Goal: Task Accomplishment & Management: Manage account settings

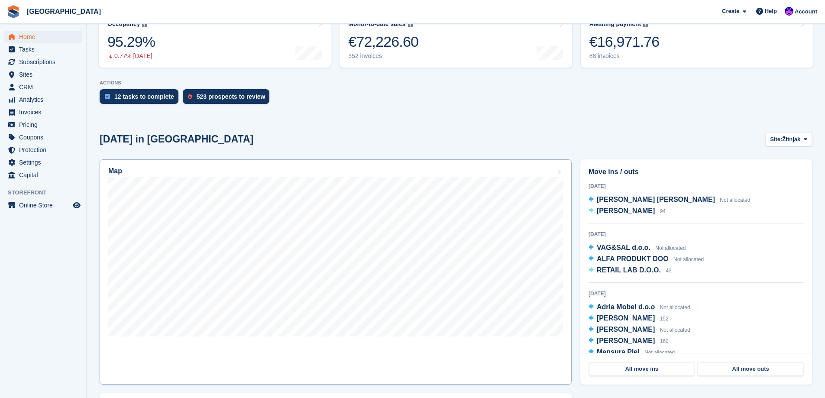
scroll to position [130, 0]
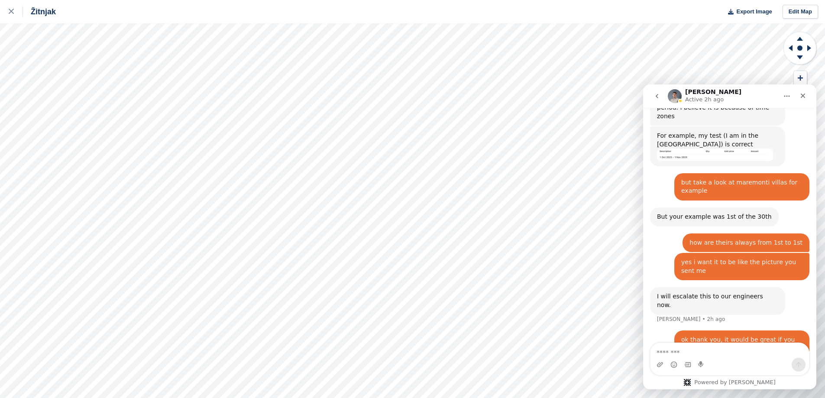
scroll to position [821, 0]
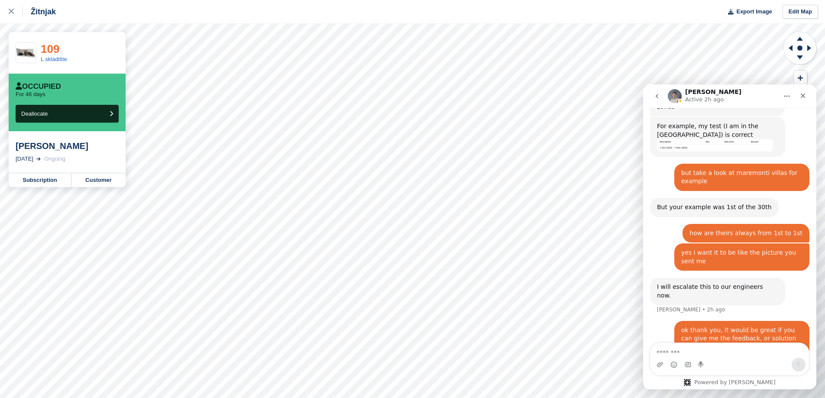
click at [52, 51] on link "109" at bounding box center [50, 48] width 19 height 13
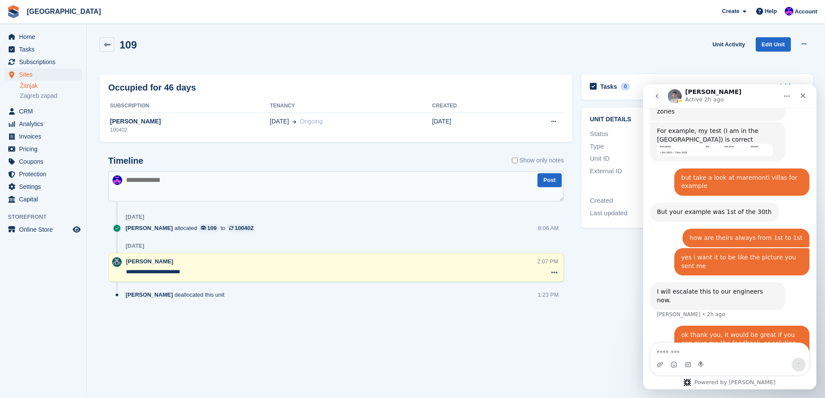
scroll to position [821, 0]
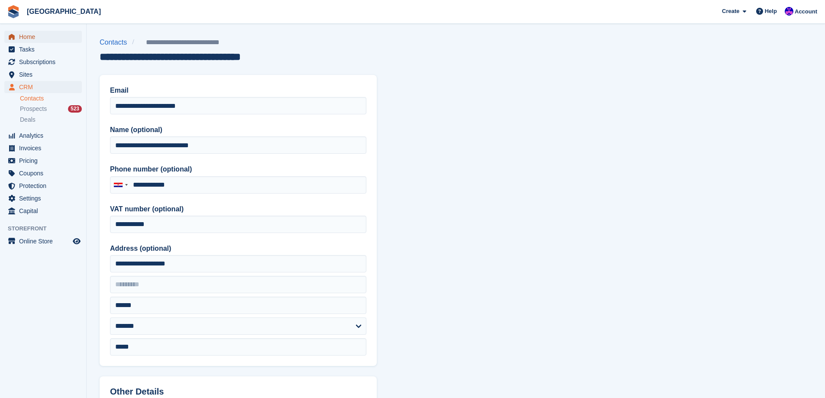
click at [33, 41] on span "Home" at bounding box center [45, 37] width 52 height 12
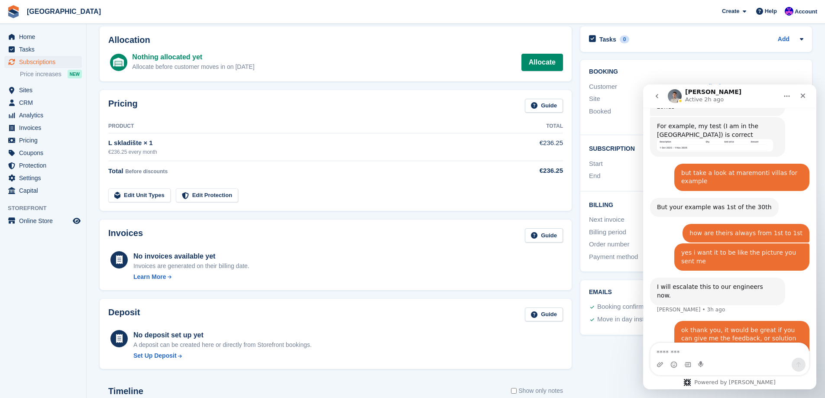
scroll to position [87, 0]
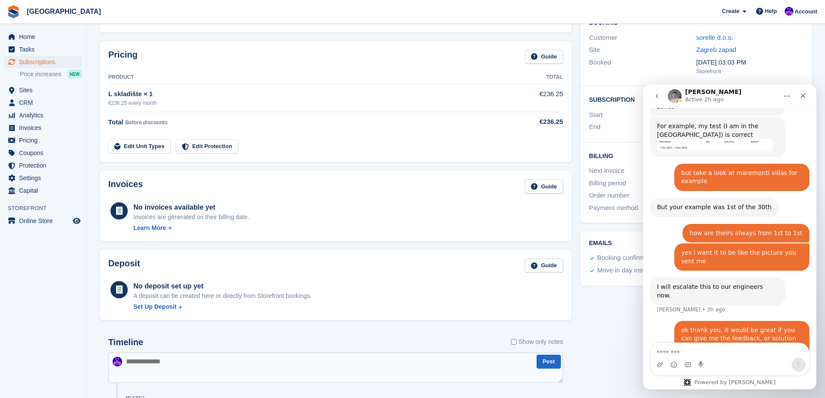
click at [723, 42] on div "sorelle d.o.o." at bounding box center [749, 38] width 107 height 10
click at [722, 36] on link "sorelle d.o.o." at bounding box center [714, 37] width 37 height 7
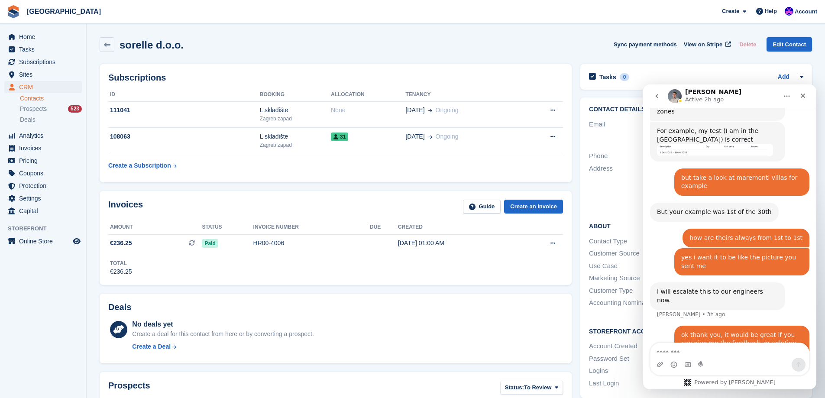
scroll to position [821, 0]
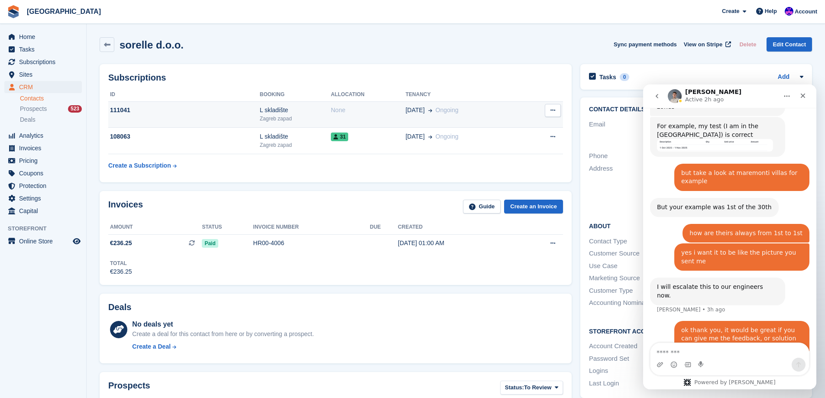
click at [425, 108] on span at bounding box center [428, 110] width 7 height 9
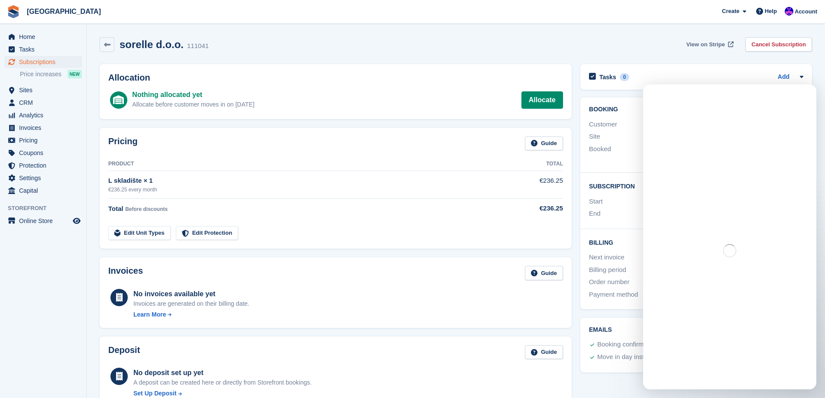
click at [713, 39] on link "View on Stripe" at bounding box center [709, 44] width 52 height 14
click at [548, 105] on link "Allocate" at bounding box center [542, 99] width 42 height 17
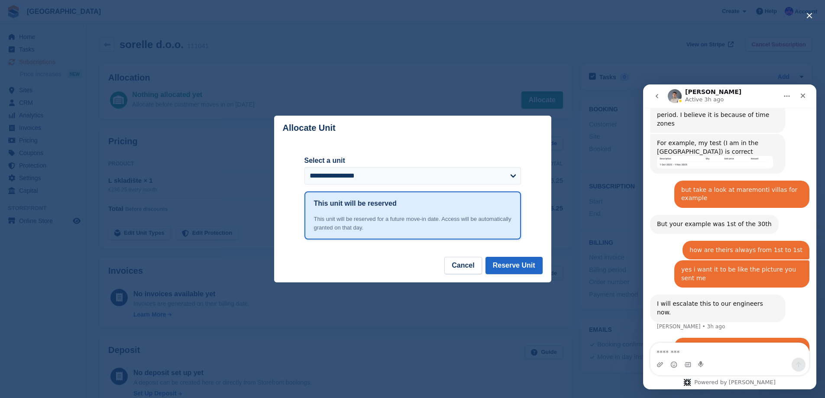
click at [462, 68] on div "close" at bounding box center [412, 199] width 825 height 398
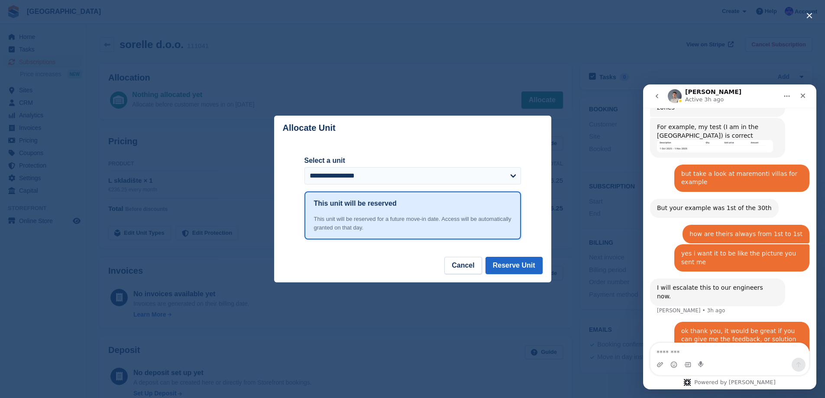
scroll to position [821, 0]
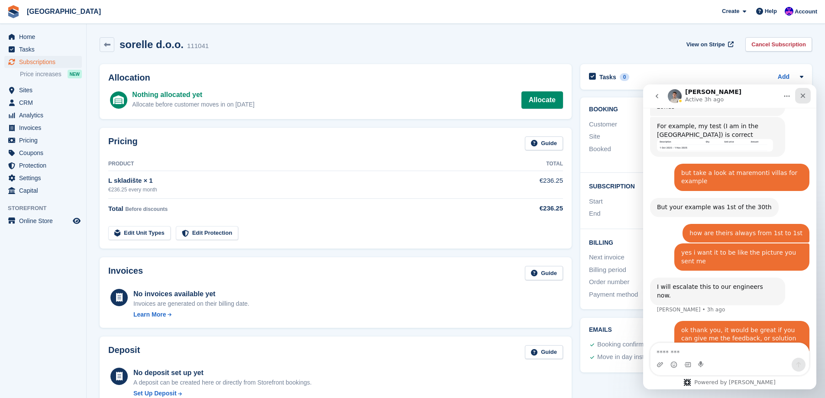
click at [807, 94] on div "Close" at bounding box center [803, 96] width 16 height 16
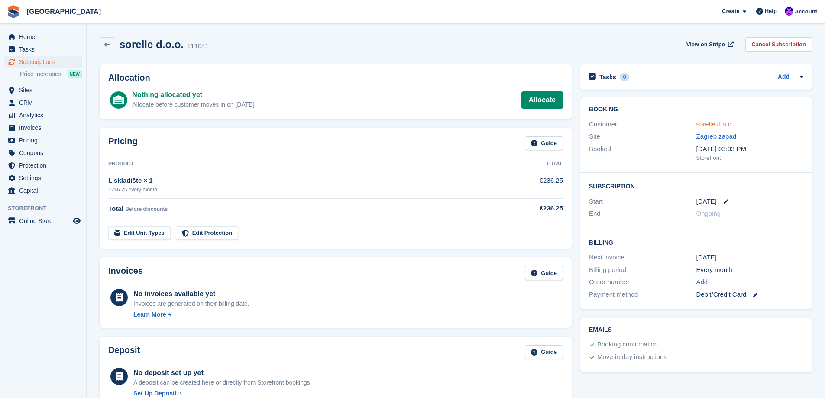
click at [722, 124] on link "sorelle d.o.o." at bounding box center [714, 123] width 37 height 7
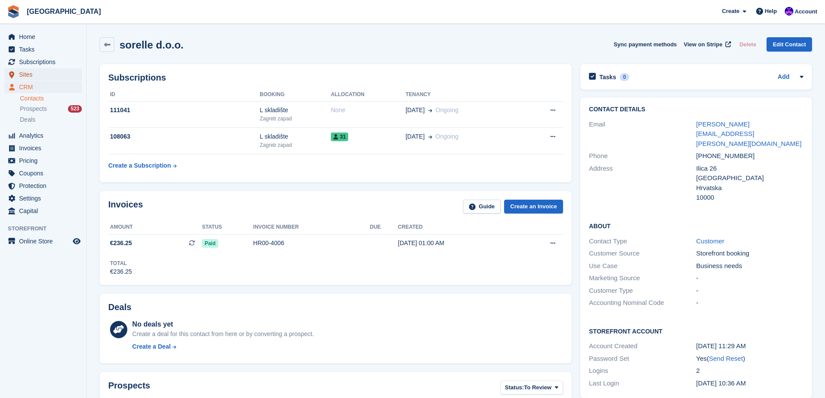
click at [38, 76] on span "Sites" at bounding box center [45, 74] width 52 height 12
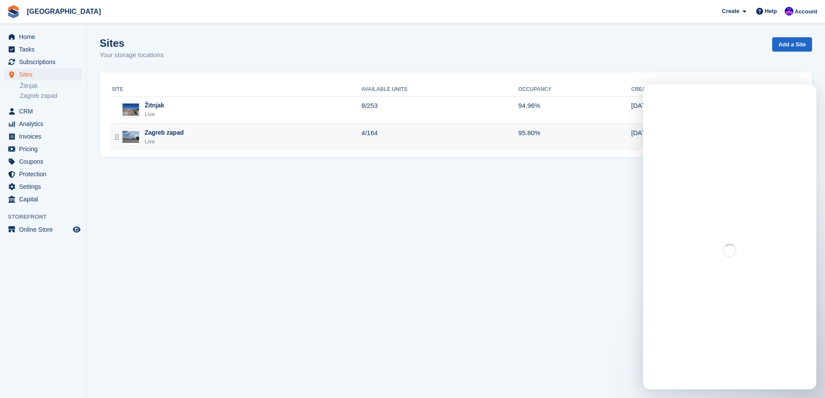
click at [182, 146] on td "Zagreb zapad Live" at bounding box center [236, 136] width 252 height 27
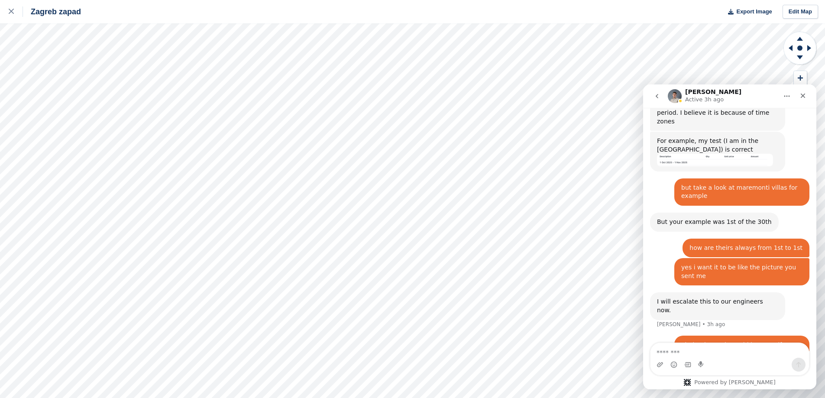
scroll to position [821, 0]
